Goal: Information Seeking & Learning: Learn about a topic

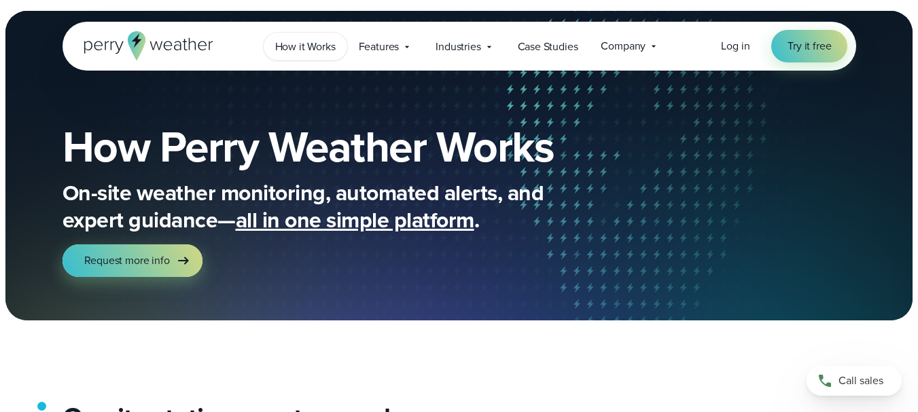
click at [307, 46] on span "How it Works" at bounding box center [305, 47] width 60 height 16
click at [393, 43] on span "Features" at bounding box center [379, 47] width 41 height 16
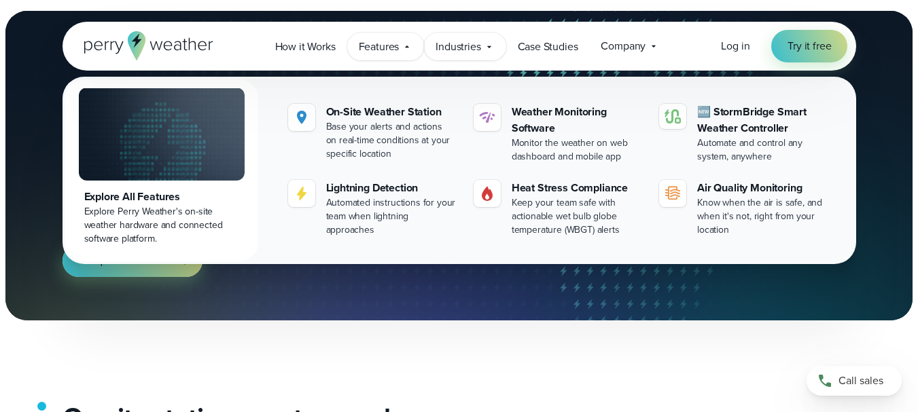
click at [457, 47] on span "Industries" at bounding box center [458, 47] width 45 height 16
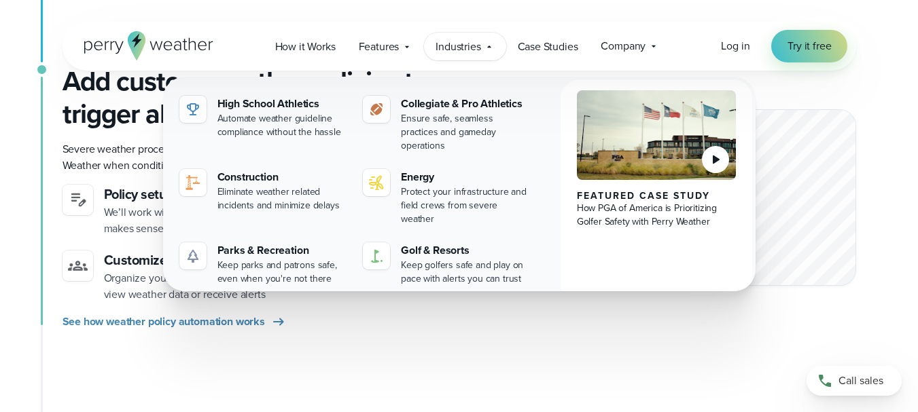
scroll to position [747, 0]
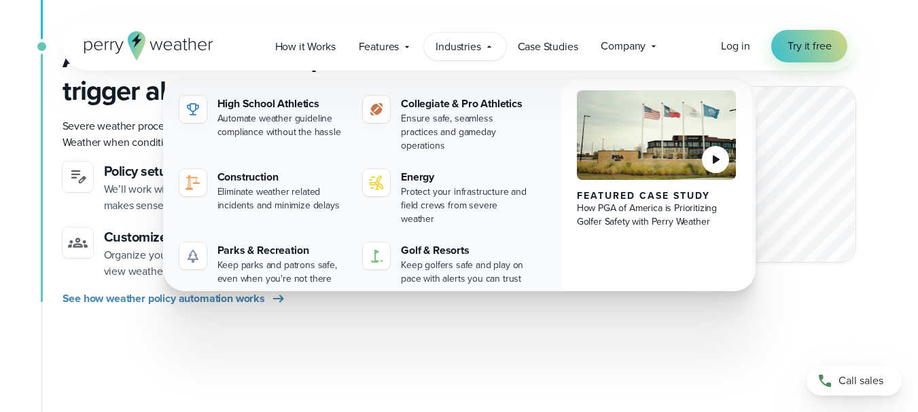
click at [531, 319] on div "Add custom weather policies to trigger alerts Severe weather procedures automat…" at bounding box center [460, 235] width 794 height 387
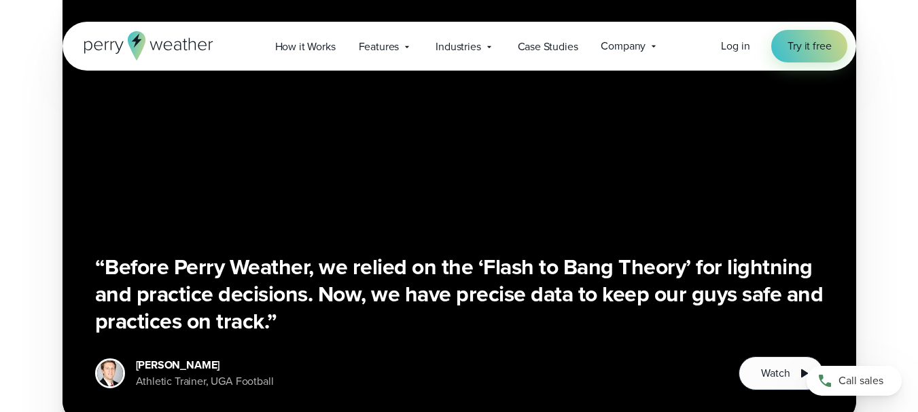
scroll to position [2514, 0]
